Goal: Obtain resource: Download file/media

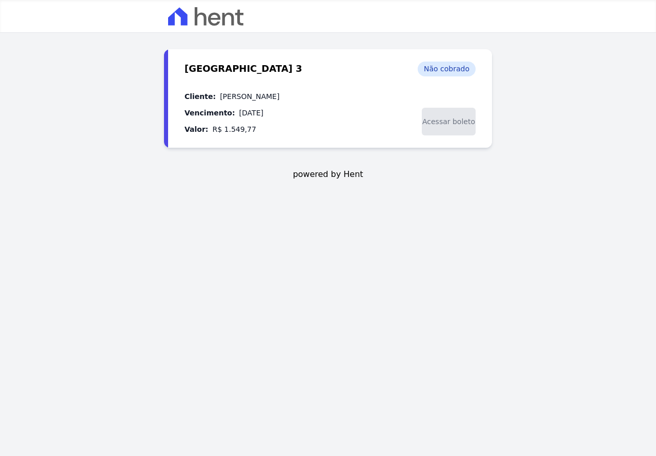
click at [440, 123] on span "Acessar boleto" at bounding box center [449, 122] width 54 height 28
click at [445, 123] on span "Acessar boleto" at bounding box center [449, 122] width 54 height 28
click at [446, 120] on span "Acessar boleto" at bounding box center [449, 122] width 54 height 28
click at [432, 120] on span "Acessar boleto" at bounding box center [449, 122] width 54 height 28
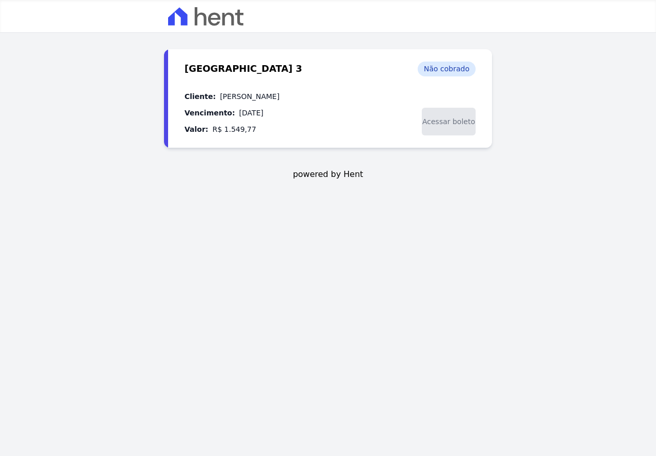
click at [243, 69] on span "[GEOGRAPHIC_DATA] 3" at bounding box center [244, 70] width 118 height 16
click at [446, 123] on span "Acessar boleto" at bounding box center [449, 122] width 54 height 28
click at [422, 50] on div "[GEOGRAPHIC_DATA] 3 Cobrança - [DATE] Não cobrado Cliente: [PERSON_NAME] Vencim…" at bounding box center [330, 98] width 324 height 98
click at [433, 67] on div "Não cobrado" at bounding box center [447, 69] width 58 height 15
click at [235, 133] on dd "R$ 1.549,77" at bounding box center [234, 129] width 44 height 12
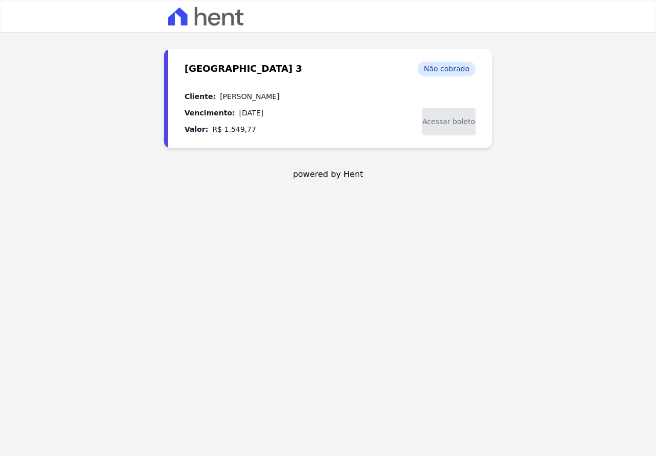
click at [435, 123] on span "Acessar boleto" at bounding box center [449, 122] width 54 height 28
click at [435, 120] on span "Acessar boleto" at bounding box center [449, 122] width 54 height 28
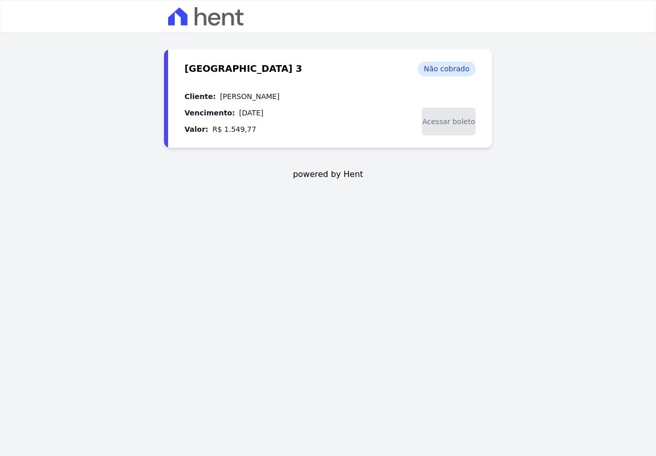
click at [453, 119] on span "Acessar boleto" at bounding box center [449, 122] width 54 height 28
